Goal: Task Accomplishment & Management: Manage account settings

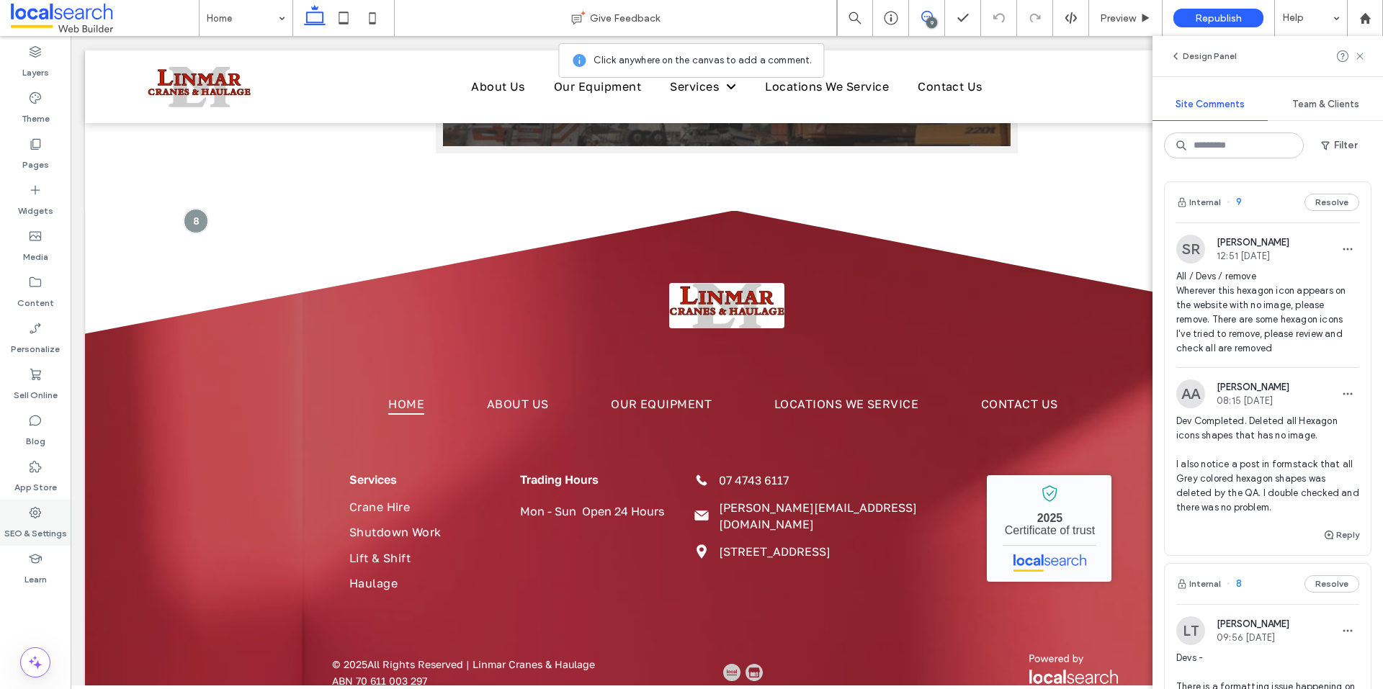
click at [45, 514] on div "SEO & Settings" at bounding box center [35, 523] width 71 height 46
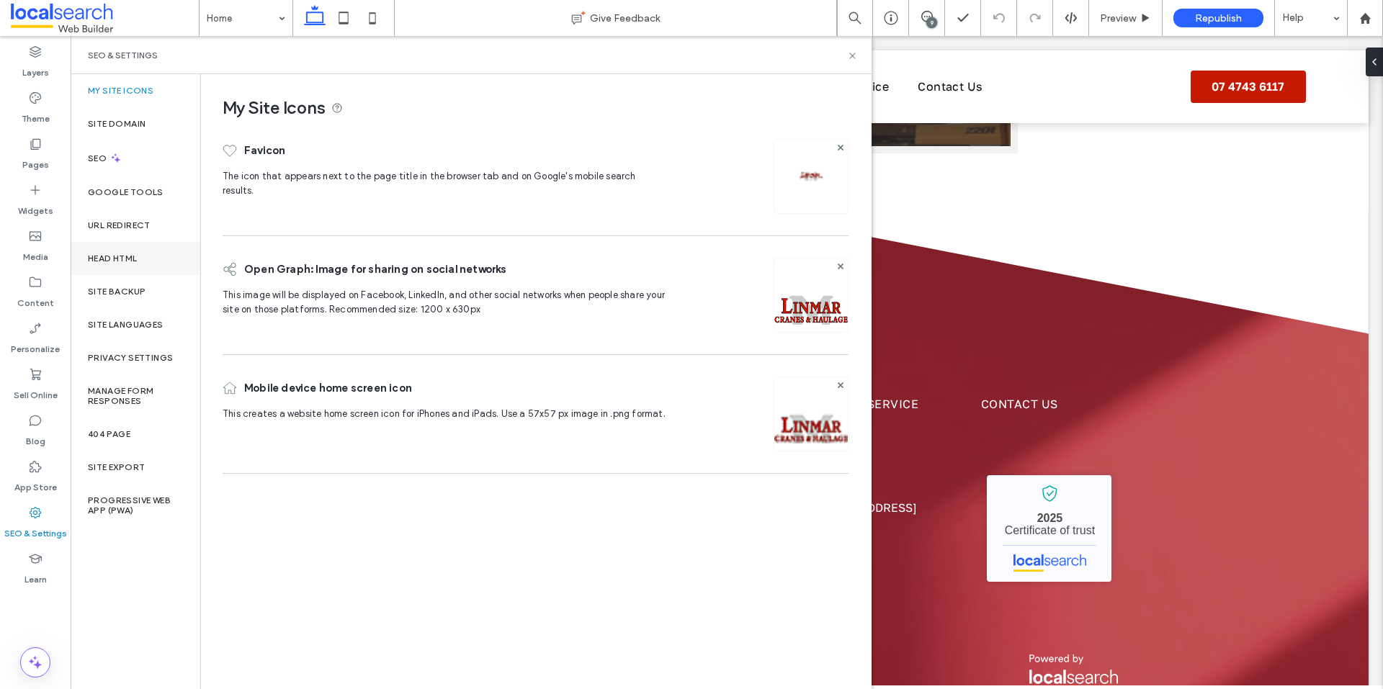
click at [140, 261] on div "Head HTML" at bounding box center [136, 258] width 130 height 33
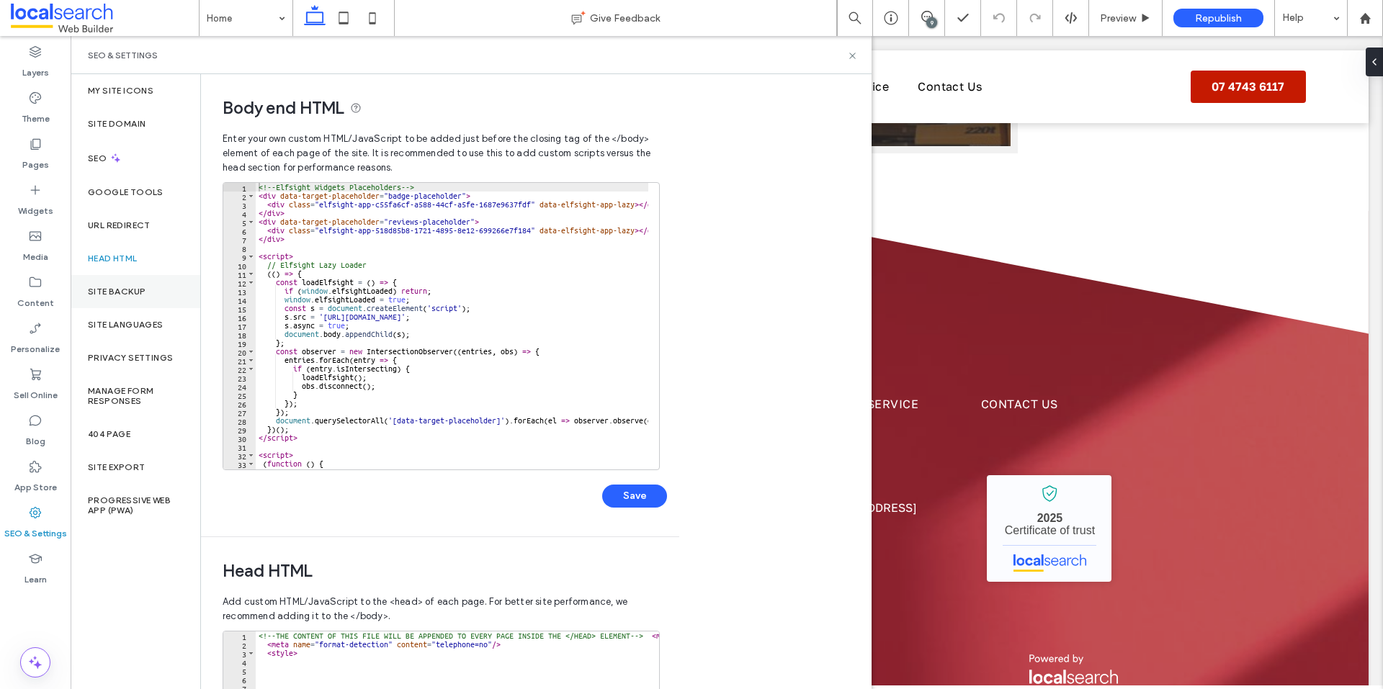
click at [156, 284] on div "Site Backup" at bounding box center [136, 291] width 130 height 33
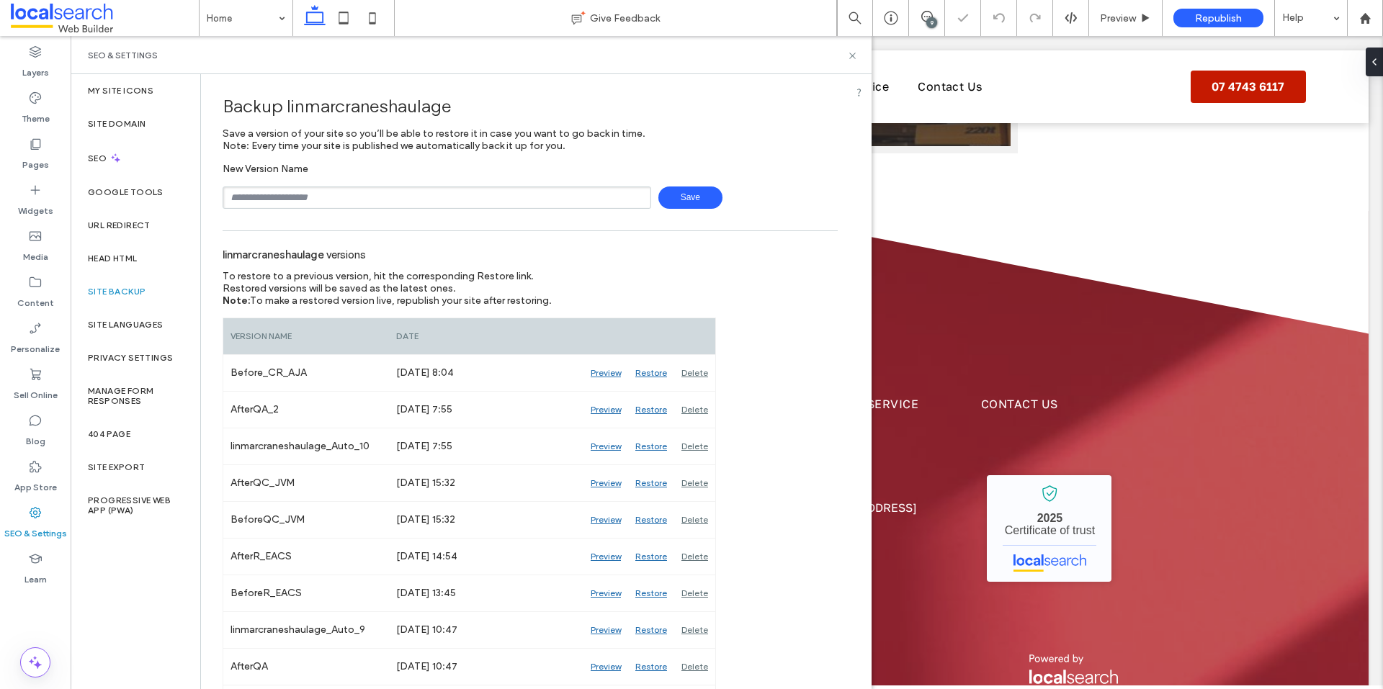
click at [344, 202] on input "text" at bounding box center [437, 198] width 429 height 22
type input "**********"
click at [699, 197] on span "Save" at bounding box center [690, 198] width 64 height 22
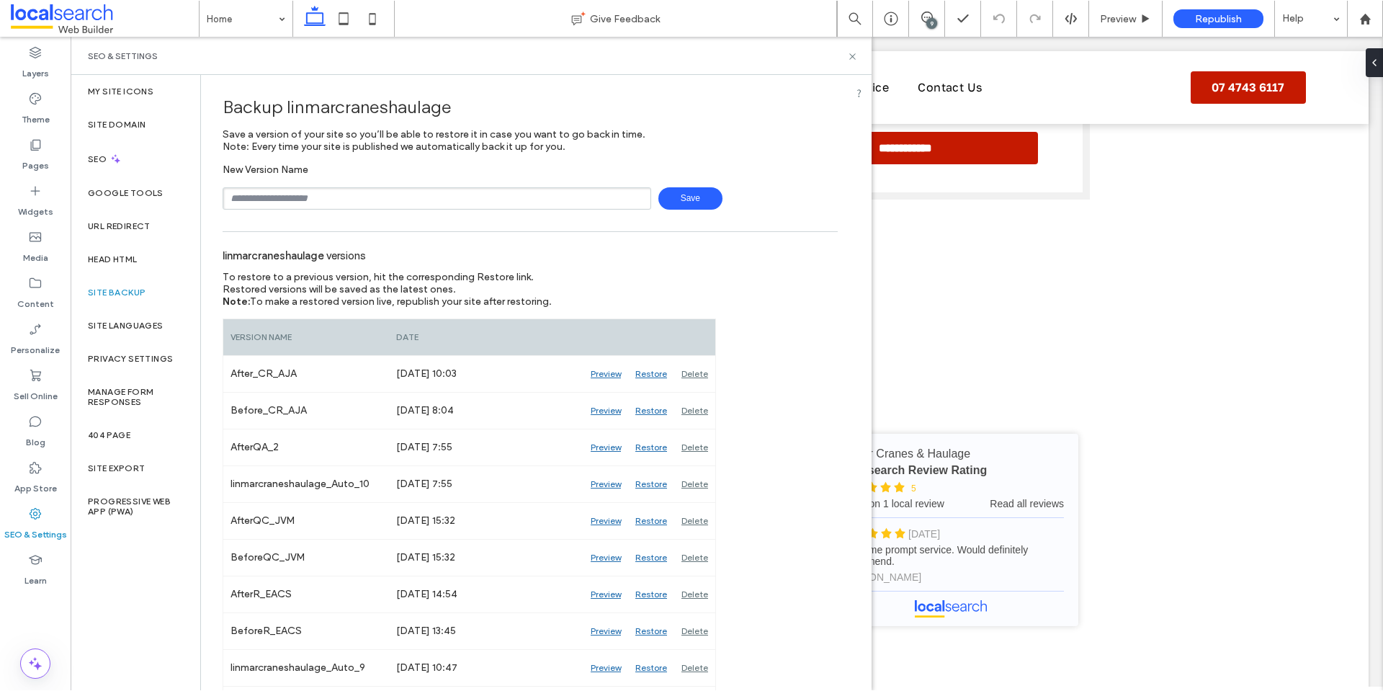
scroll to position [469, 0]
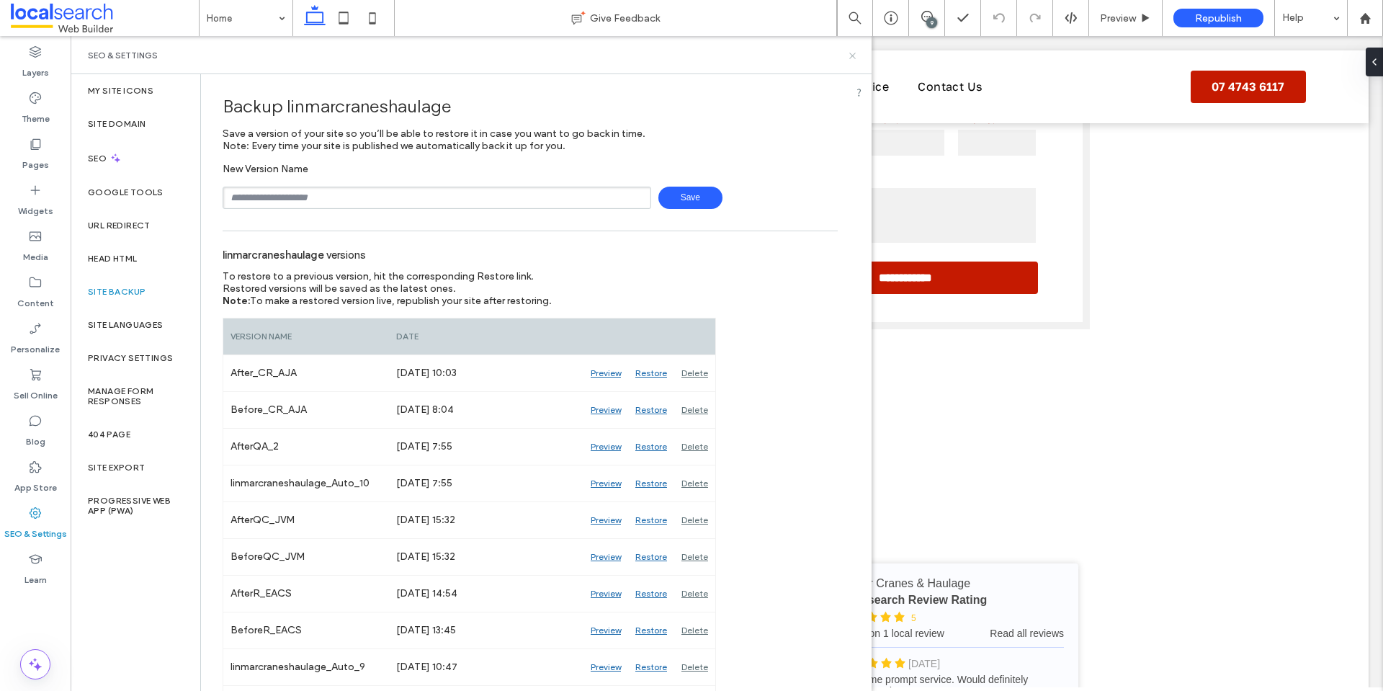
drag, startPoint x: 853, startPoint y: 57, endPoint x: 825, endPoint y: 12, distance: 53.0
click at [853, 57] on icon at bounding box center [852, 55] width 11 height 11
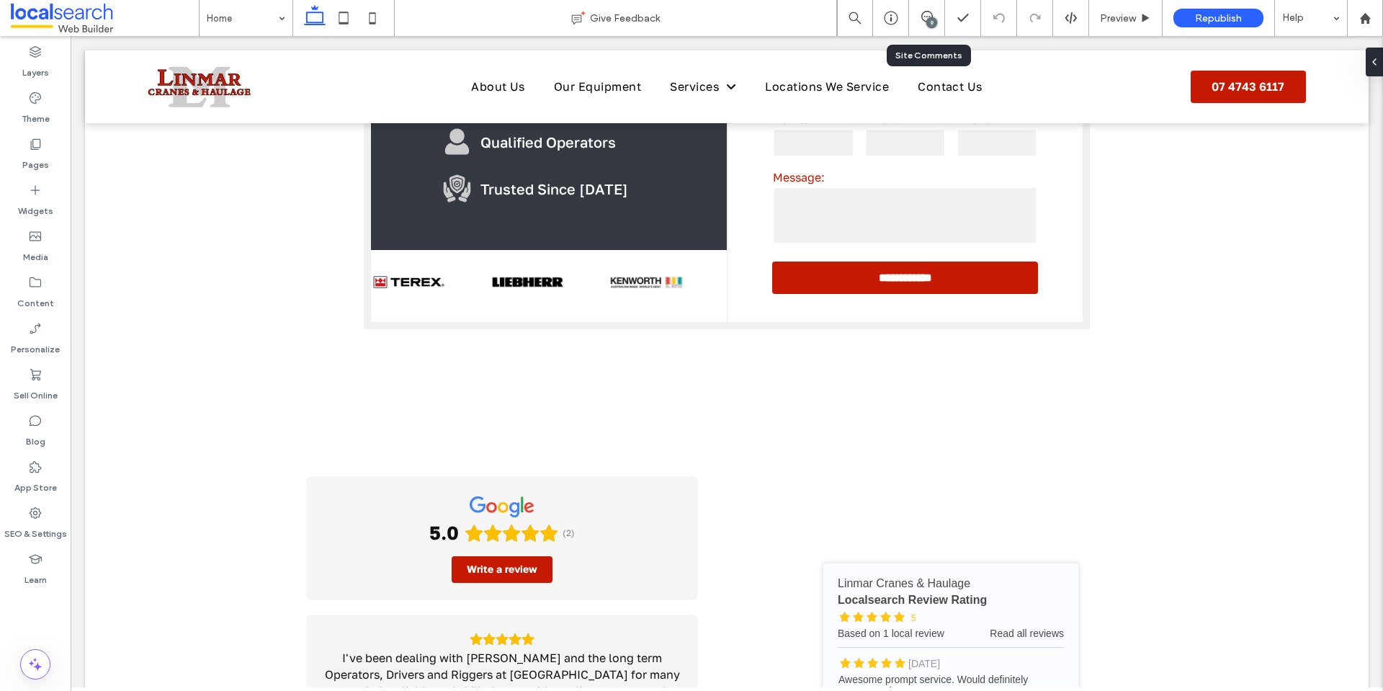
click at [924, 28] on div "9" at bounding box center [927, 18] width 36 height 36
drag, startPoint x: 931, startPoint y: 14, endPoint x: 1046, endPoint y: 157, distance: 182.9
click at [931, 14] on use at bounding box center [927, 17] width 12 height 12
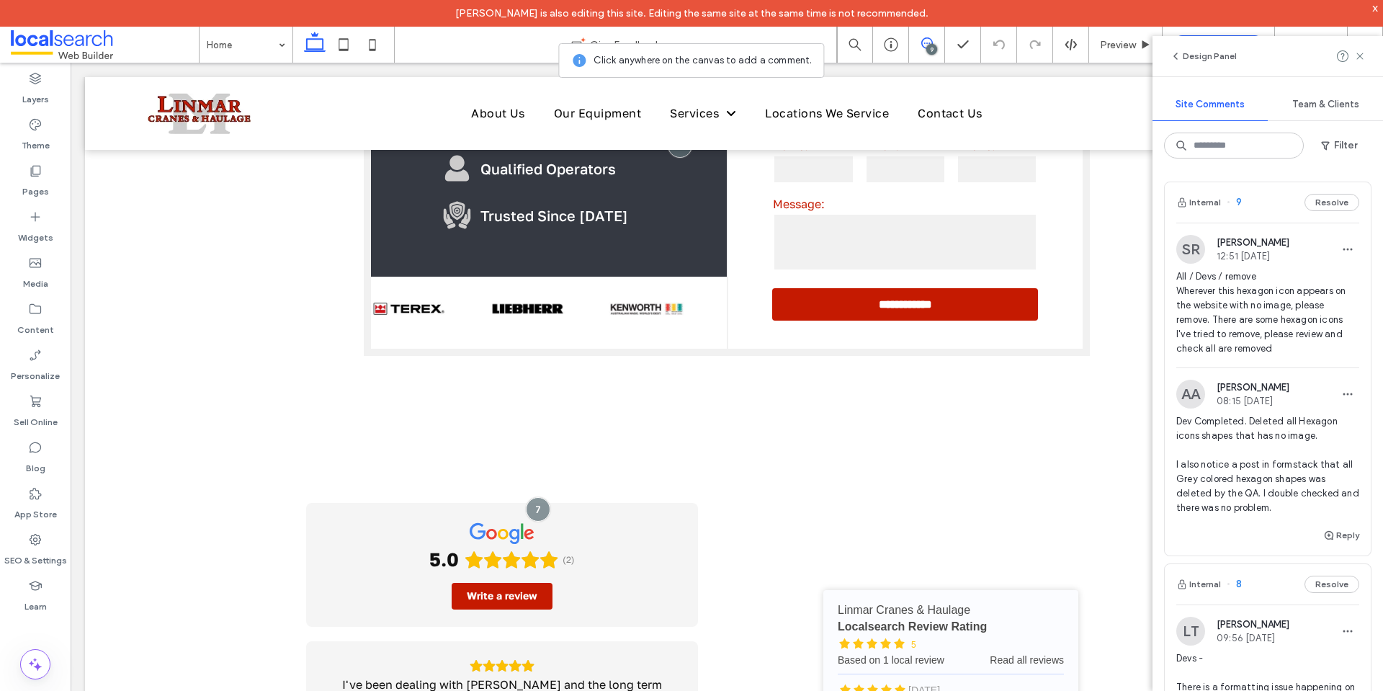
drag, startPoint x: 1362, startPoint y: 55, endPoint x: 1382, endPoint y: 75, distance: 28.0
click at [1361, 55] on icon at bounding box center [1360, 56] width 12 height 12
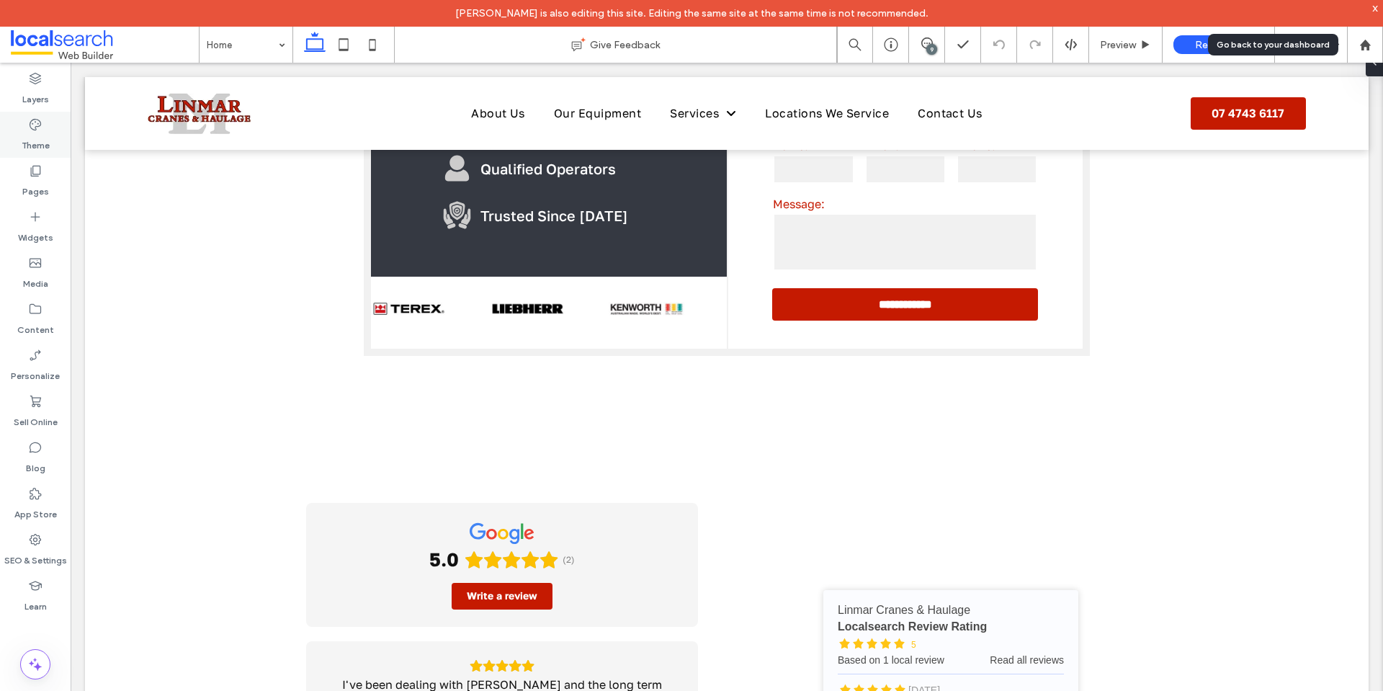
click at [1361, 47] on icon at bounding box center [1365, 45] width 12 height 12
